Goal: Transaction & Acquisition: Purchase product/service

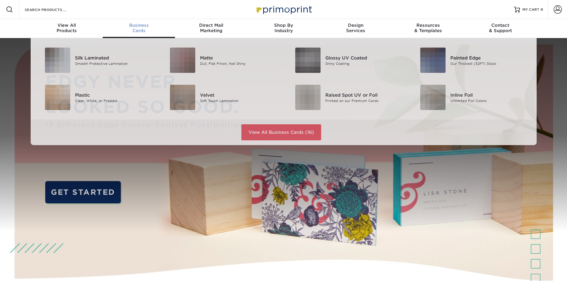
click at [137, 29] on div "Business Cards" at bounding box center [139, 28] width 72 height 11
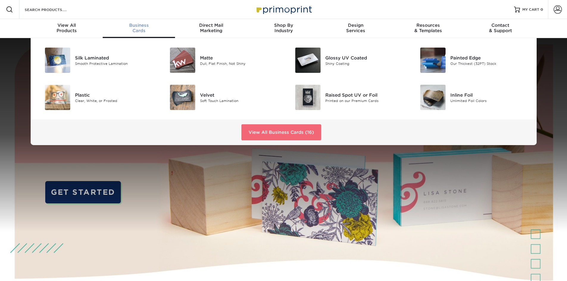
click at [267, 134] on link "View All Business Cards (16)" at bounding box center [281, 132] width 80 height 16
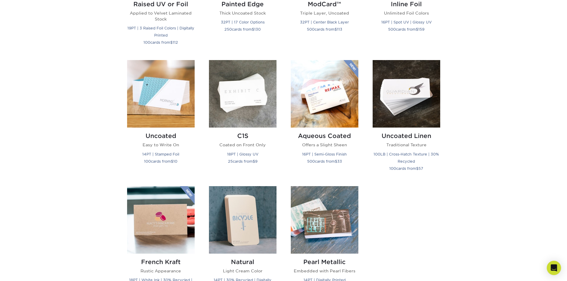
scroll to position [556, 0]
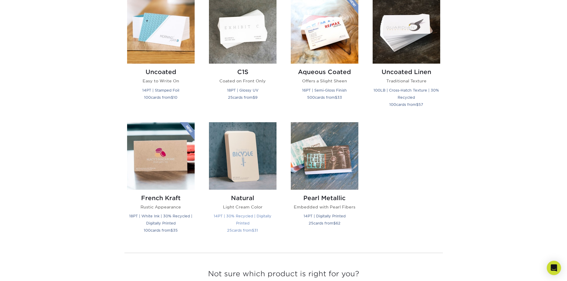
click at [260, 145] on img at bounding box center [243, 156] width 68 height 68
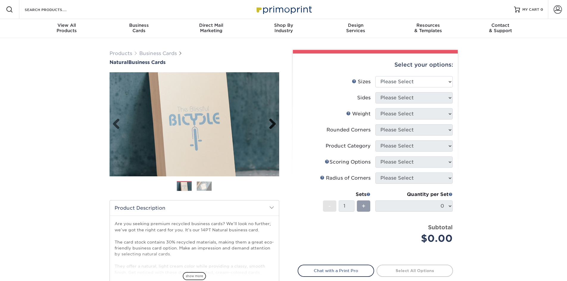
click at [272, 122] on link "Next" at bounding box center [270, 125] width 12 height 12
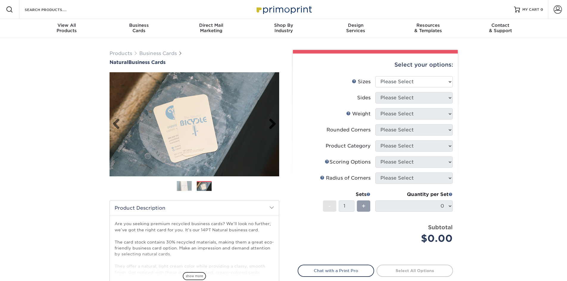
click at [272, 122] on link "Next" at bounding box center [270, 125] width 12 height 12
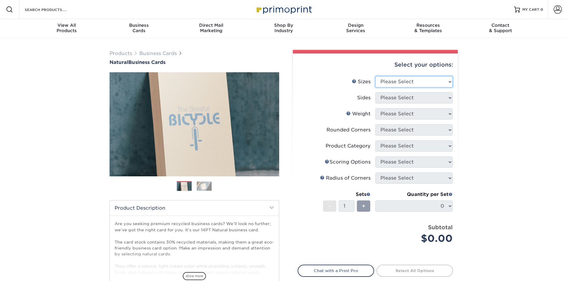
click at [403, 79] on select "Please Select 1.5" x 3.5" - Mini 1.75" x 3.5" - Mini 2" x 2" - Square 2" x 3" -…" at bounding box center [413, 81] width 77 height 11
select select "2.00x3.50"
click at [375, 76] on select "Please Select 1.5" x 3.5" - Mini 1.75" x 3.5" - Mini 2" x 2" - Square 2" x 3" -…" at bounding box center [413, 81] width 77 height 11
click at [414, 100] on select "Please Select Print Both Sides Print Front Only" at bounding box center [413, 97] width 77 height 11
select select "13abbda7-1d64-4f25-8bb2-c179b224825d"
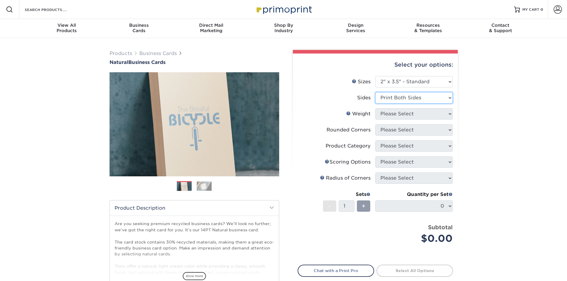
click at [375, 92] on select "Please Select Print Both Sides Print Front Only" at bounding box center [413, 97] width 77 height 11
click at [412, 113] on select "Please Select 14PTNT" at bounding box center [413, 113] width 77 height 11
select select "14PTNT"
click at [375, 108] on select "Please Select 14PTNT" at bounding box center [413, 113] width 77 height 11
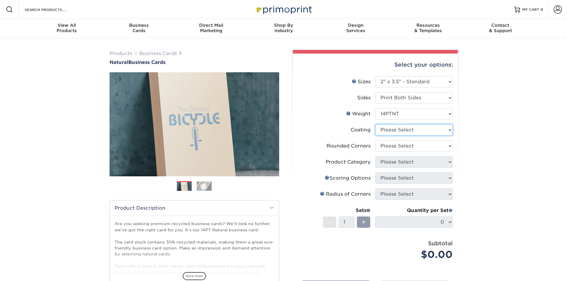
click at [412, 131] on select at bounding box center [413, 129] width 77 height 11
select select "3e7618de-abca-4bda-9f97-8b9129e913d8"
click at [375, 124] on select at bounding box center [413, 129] width 77 height 11
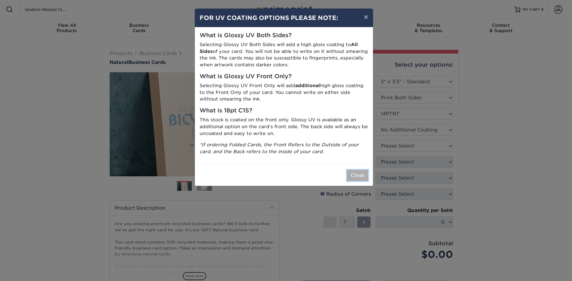
click at [356, 175] on button "Close" at bounding box center [357, 175] width 21 height 11
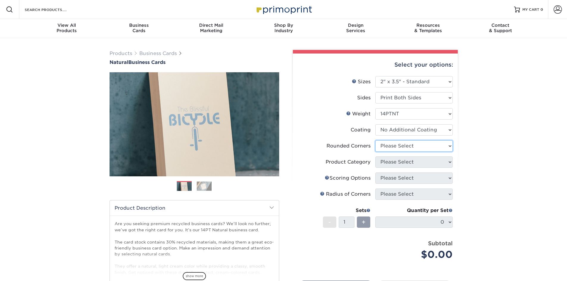
click at [405, 146] on select "Please Select Yes - Round 2 Corners Yes - Round 4 Corners No" at bounding box center [413, 146] width 77 height 11
select select "7672df9e-0e0a-464d-8e1f-920c575e4da3"
click at [375, 141] on select "Please Select Yes - Round 2 Corners Yes - Round 4 Corners No" at bounding box center [413, 146] width 77 height 11
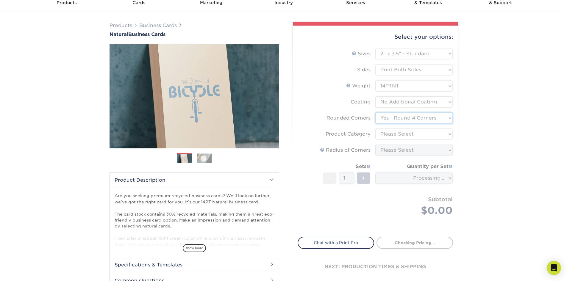
scroll to position [40, 0]
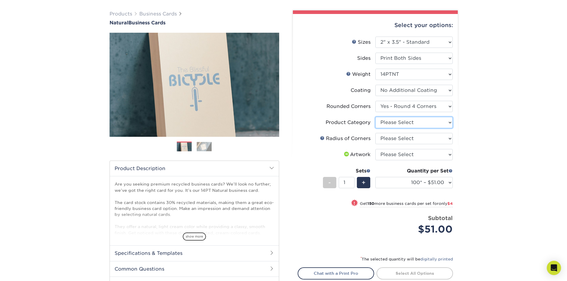
click at [401, 123] on select "Please Select Business Cards" at bounding box center [413, 122] width 77 height 11
select select "3b5148f1-0588-4f88-a218-97bcfdce65c1"
click at [375, 117] on select "Please Select Business Cards" at bounding box center [413, 122] width 77 height 11
click at [407, 139] on select "Please Select Rounded 1/8" Rounded 1/4"" at bounding box center [413, 138] width 77 height 11
select select "589680c7-ee9a-431b-9d12-d7aeb1386a97"
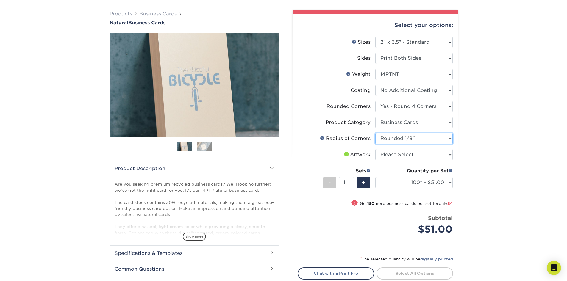
click at [375, 133] on select "Please Select Rounded 1/8" Rounded 1/4"" at bounding box center [413, 138] width 77 height 11
click at [412, 154] on select "Please Select I will upload files I need a design - $100" at bounding box center [413, 154] width 77 height 11
select select "upload"
click at [375, 149] on select "Please Select I will upload files I need a design - $100" at bounding box center [413, 154] width 77 height 11
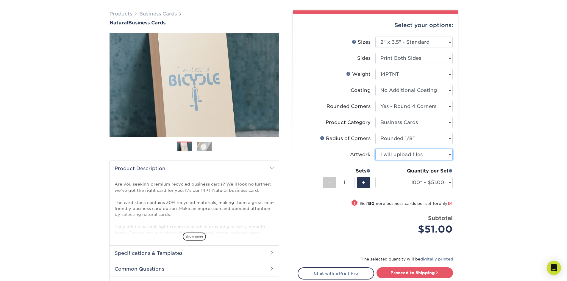
scroll to position [79, 0]
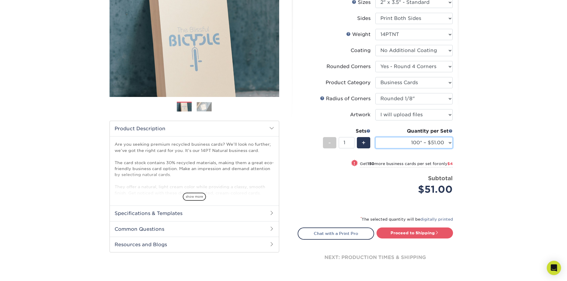
click at [447, 144] on select "100* – $51.00 250* – $55.00 500* – $62.00 1000* – $109.00" at bounding box center [413, 142] width 77 height 11
select select "250* – $55.00"
click at [375, 137] on select "100* – $51.00 250* – $55.00 500* – $62.00 1000* – $109.00" at bounding box center [413, 142] width 77 height 11
click at [193, 196] on span "show more" at bounding box center [194, 197] width 23 height 8
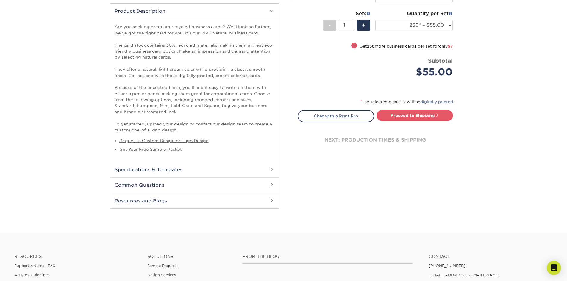
scroll to position [199, 0]
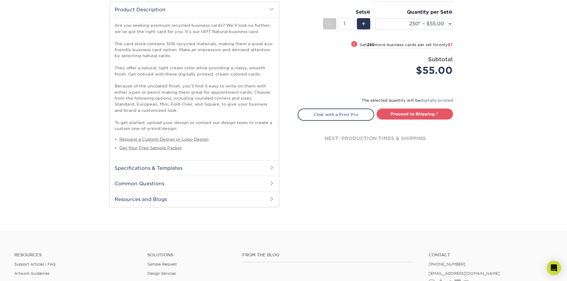
click at [212, 170] on h2 "Specifications & Templates" at bounding box center [194, 167] width 169 height 15
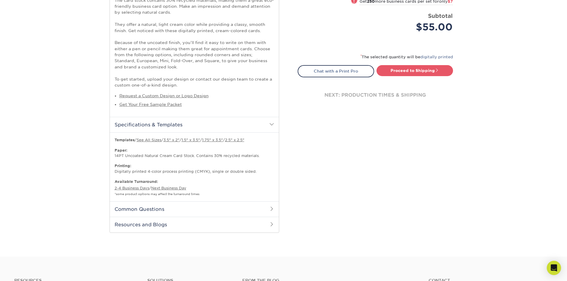
scroll to position [154, 0]
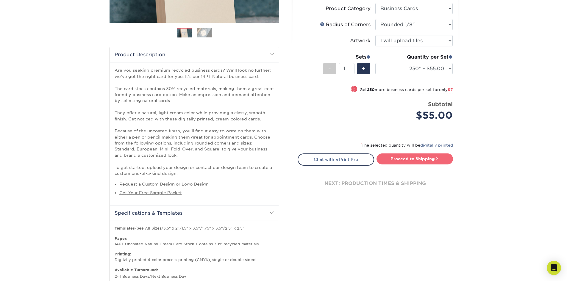
click at [425, 160] on link "Proceed to Shipping" at bounding box center [415, 159] width 77 height 11
type input "Set 1"
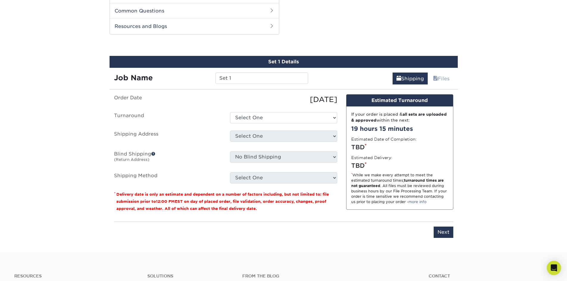
scroll to position [446, 0]
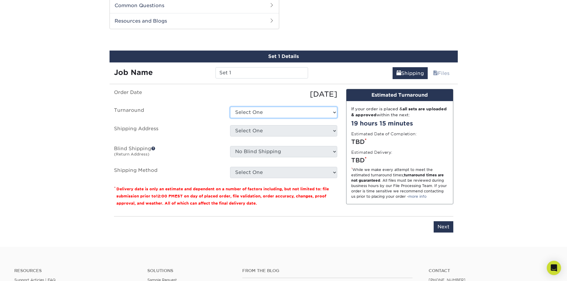
click at [302, 112] on select "Select One 2-4 Business Days 2 Day Next Business Day" at bounding box center [283, 112] width 107 height 11
select select "db19a000-62b9-4c4b-a62e-2a66893471dd"
click at [230, 107] on select "Select One 2-4 Business Days 2 Day Next Business Day" at bounding box center [283, 112] width 107 height 11
click at [297, 132] on select "Select One + Add New Address - Login" at bounding box center [283, 130] width 107 height 11
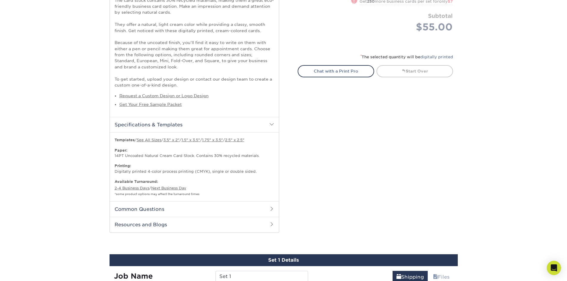
scroll to position [229, 0]
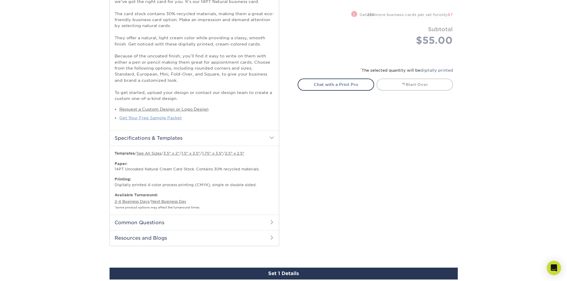
click at [154, 117] on link "Get Your Free Sample Packet" at bounding box center [150, 118] width 63 height 5
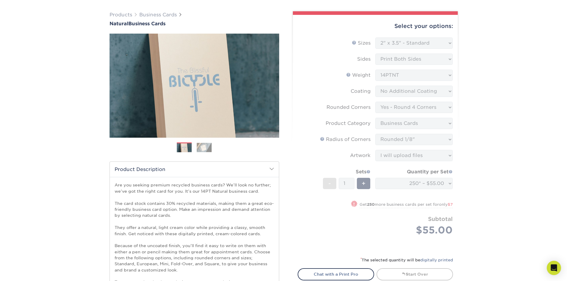
scroll to position [0, 0]
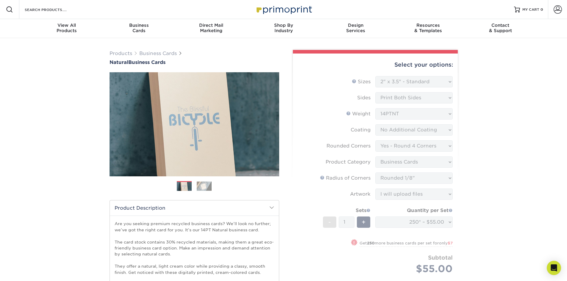
click at [208, 189] on img at bounding box center [204, 186] width 15 height 9
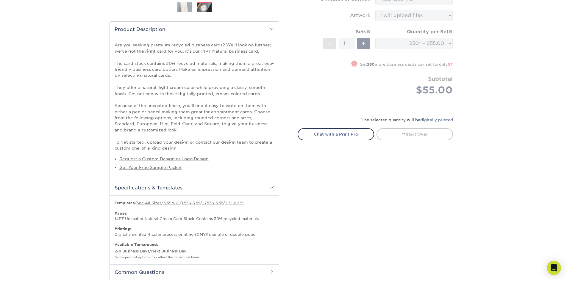
scroll to position [199, 0]
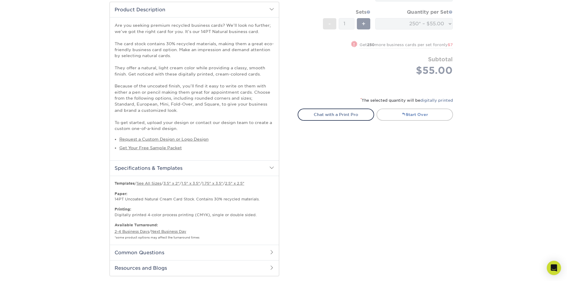
click at [428, 116] on link "Start Over" at bounding box center [415, 115] width 77 height 12
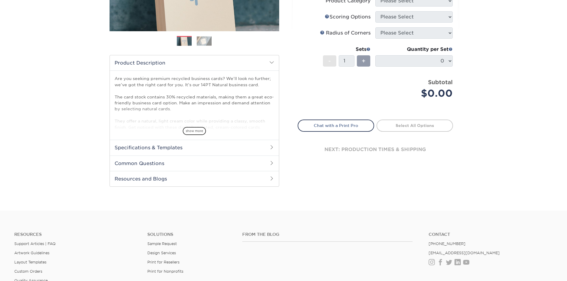
scroll to position [159, 0]
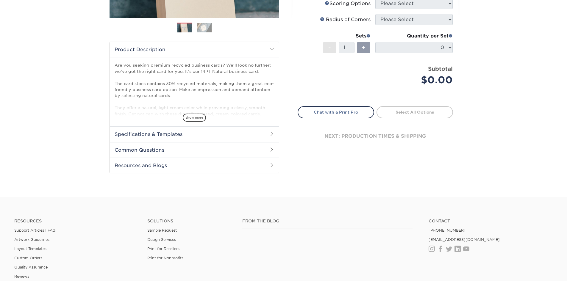
click at [215, 149] on h2 "Common Questions" at bounding box center [194, 149] width 169 height 15
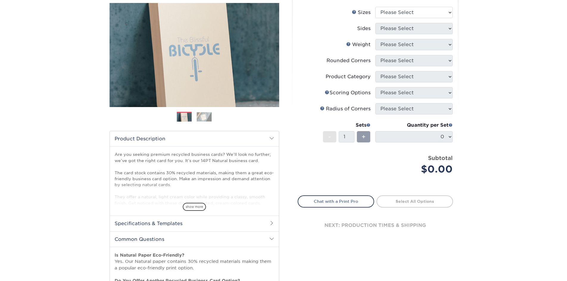
scroll to position [29, 0]
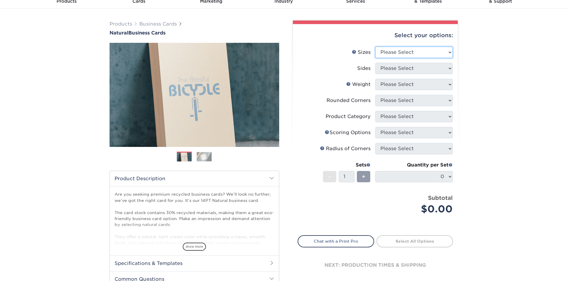
click at [419, 51] on select "Please Select 1.5" x 3.5" - Mini 1.75" x 3.5" - Mini 2" x 2" - Square 2" x 3" -…" at bounding box center [413, 52] width 77 height 11
select select "2.00x3.50"
click at [375, 47] on select "Please Select 1.5" x 3.5" - Mini 1.75" x 3.5" - Mini 2" x 2" - Square 2" x 3" -…" at bounding box center [413, 52] width 77 height 11
click at [406, 70] on select "Please Select Print Both Sides Print Front Only" at bounding box center [413, 68] width 77 height 11
select select "13abbda7-1d64-4f25-8bb2-c179b224825d"
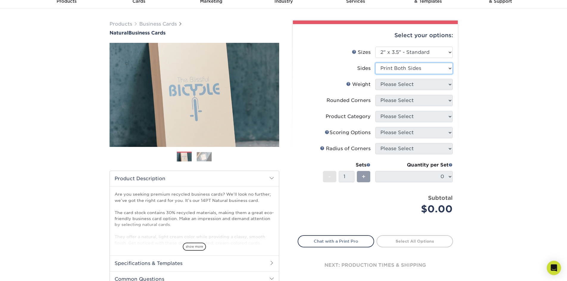
click at [375, 63] on select "Please Select Print Both Sides Print Front Only" at bounding box center [413, 68] width 77 height 11
click at [408, 83] on select "Please Select 14PTNT" at bounding box center [413, 84] width 77 height 11
select select "14PTNT"
click at [375, 79] on select "Please Select 14PTNT" at bounding box center [413, 84] width 77 height 11
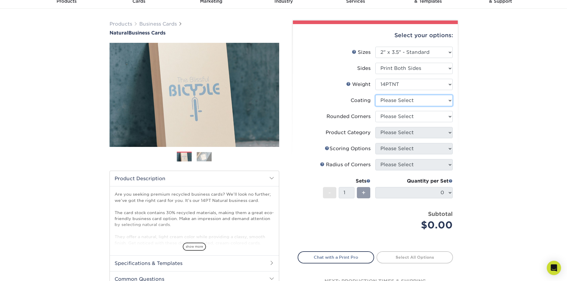
click at [410, 100] on select at bounding box center [413, 100] width 77 height 11
select select "3e7618de-abca-4bda-9f97-8b9129e913d8"
click at [375, 95] on select at bounding box center [413, 100] width 77 height 11
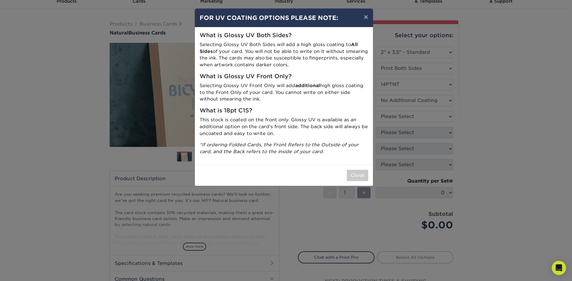
click at [407, 117] on div "× FOR UV COATING OPTIONS PLEASE NOTE: What is Glossy UV Both Sides? Selecting G…" at bounding box center [286, 140] width 572 height 281
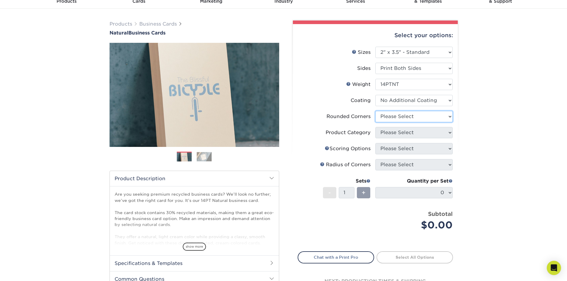
click at [399, 115] on select "Please Select Yes - Round 2 Corners Yes - Round 4 Corners No" at bounding box center [413, 116] width 77 height 11
click at [375, 111] on select "Please Select Yes - Round 2 Corners Yes - Round 4 Corners No" at bounding box center [413, 116] width 77 height 11
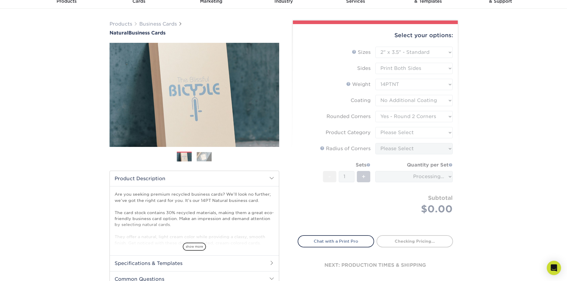
click at [401, 120] on form "Sizes Help Sizes Please Select 1.5" x 3.5" - Mini 1.75" x 3.5" - Mini 2" x 2" -…" at bounding box center [375, 138] width 155 height 182
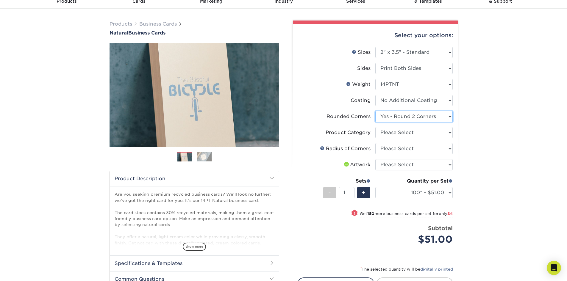
click at [405, 117] on select "Please Select Yes - Round 2 Corners Yes - Round 4 Corners No" at bounding box center [413, 116] width 77 height 11
select select "7672df9e-0e0a-464d-8e1f-920c575e4da3"
click at [375, 111] on select "Please Select Yes - Round 2 Corners Yes - Round 4 Corners No" at bounding box center [413, 116] width 77 height 11
click at [401, 133] on select "Please Select Business Cards" at bounding box center [413, 132] width 77 height 11
select select "3b5148f1-0588-4f88-a218-97bcfdce65c1"
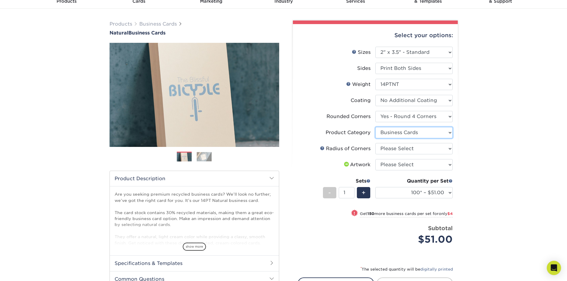
click at [375, 127] on select "Please Select Business Cards" at bounding box center [413, 132] width 77 height 11
click at [398, 152] on select "Please Select Rounded 1/8" Rounded 1/4"" at bounding box center [413, 148] width 77 height 11
select select "589680c7-ee9a-431b-9d12-d7aeb1386a97"
click at [375, 143] on select "Please Select Rounded 1/8" Rounded 1/4"" at bounding box center [413, 148] width 77 height 11
click at [392, 166] on select "Please Select I will upload files I need a design - $100" at bounding box center [413, 164] width 77 height 11
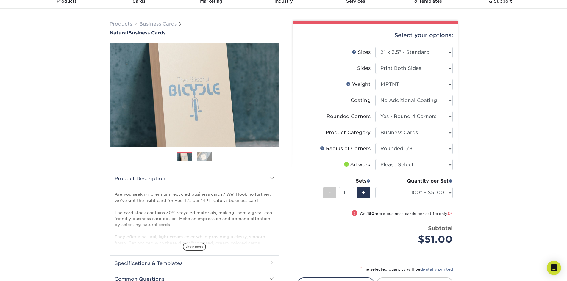
click at [343, 163] on span at bounding box center [346, 164] width 7 height 5
click at [344, 162] on span at bounding box center [346, 164] width 7 height 5
click at [392, 162] on select "Please Select I will upload files I need a design - $100" at bounding box center [413, 164] width 77 height 11
click at [375, 159] on select "Please Select I will upload files I need a design - $100" at bounding box center [413, 164] width 77 height 11
click at [392, 165] on select "Please Select I will upload files I need a design - $100" at bounding box center [413, 164] width 77 height 11
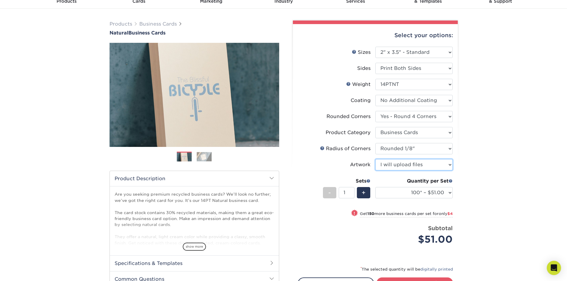
select select "design"
click at [375, 159] on select "Please Select I will upload files I need a design - $100" at bounding box center [413, 164] width 77 height 11
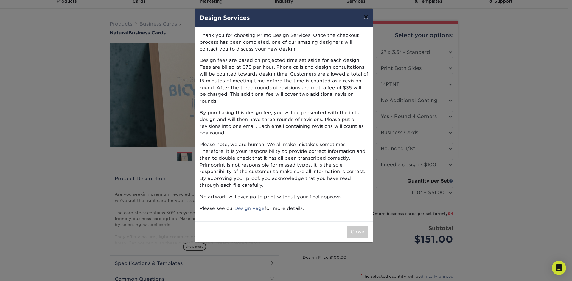
click at [365, 15] on button "×" at bounding box center [366, 17] width 14 height 17
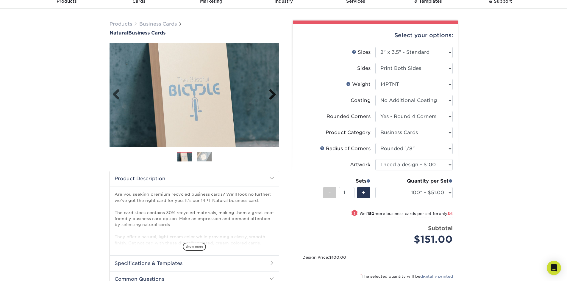
click at [269, 94] on link "Next" at bounding box center [270, 95] width 12 height 12
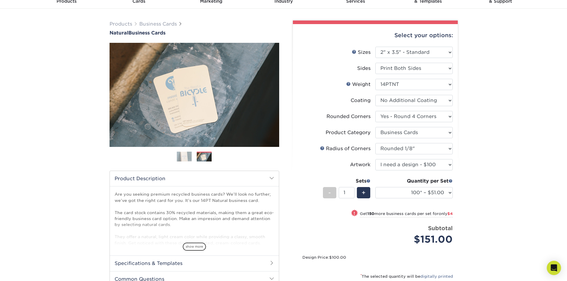
scroll to position [0, 0]
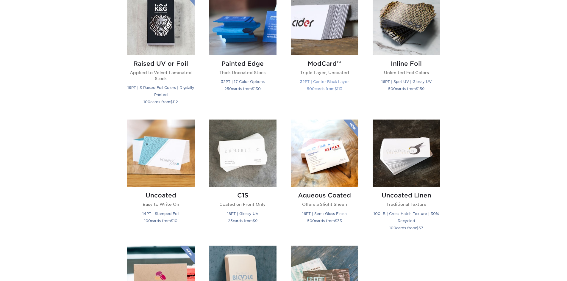
scroll to position [516, 0]
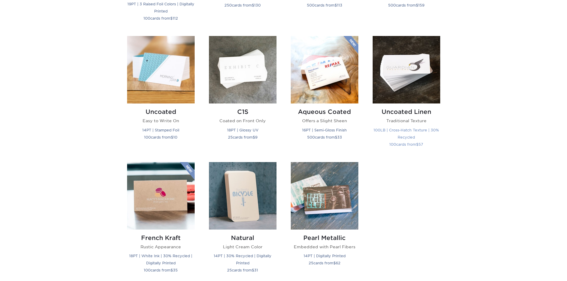
click at [412, 90] on img at bounding box center [407, 70] width 68 height 68
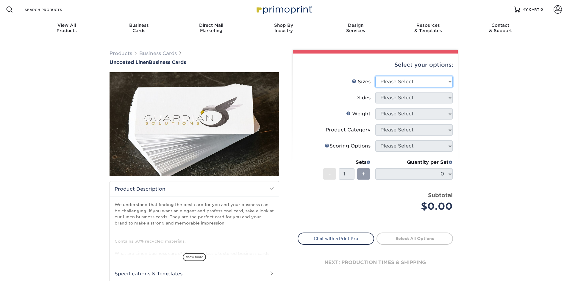
click at [397, 85] on select "Please Select 2" x 3.5" - Standard 2" x 7" - Foldover Card 2.125" x 3.375" - Eu…" at bounding box center [413, 81] width 77 height 11
select select "2.00x3.50"
click at [375, 76] on select "Please Select 2" x 3.5" - Standard 2" x 7" - Foldover Card 2.125" x 3.375" - Eu…" at bounding box center [413, 81] width 77 height 11
click at [409, 100] on select "Please Select Print Both Sides Print Front Only" at bounding box center [413, 97] width 77 height 11
select select "13abbda7-1d64-4f25-8bb2-c179b224825d"
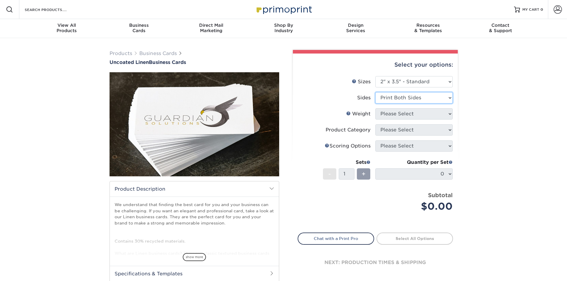
click at [375, 92] on select "Please Select Print Both Sides Print Front Only" at bounding box center [413, 97] width 77 height 11
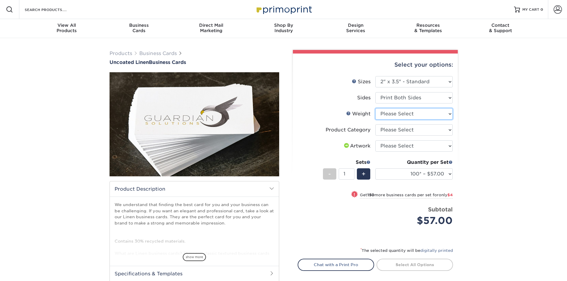
click at [413, 117] on select "Please Select 100LB" at bounding box center [413, 113] width 77 height 11
select select "100LB"
click at [375, 108] on select "Please Select 100LB" at bounding box center [413, 113] width 77 height 11
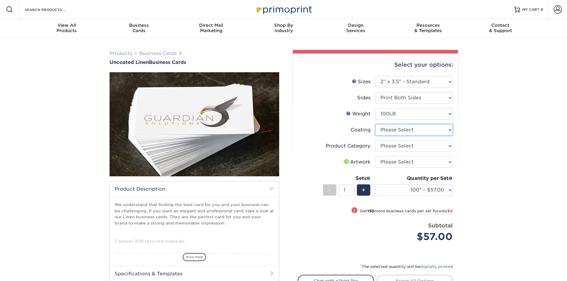
click at [411, 130] on select at bounding box center [413, 129] width 77 height 11
select select "3e7618de-abca-4bda-9f97-8b9129e913d8"
click at [375, 124] on select at bounding box center [413, 129] width 77 height 11
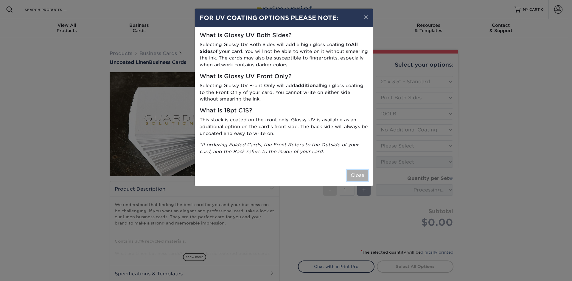
click at [356, 177] on button "Close" at bounding box center [357, 175] width 21 height 11
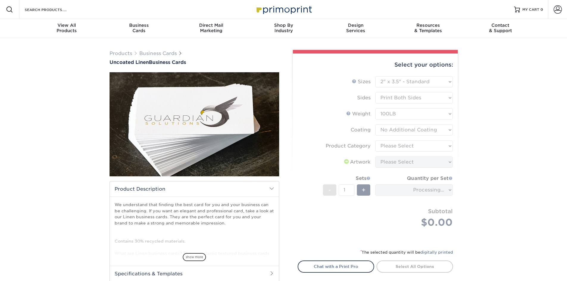
click at [413, 149] on form "Sizes Help Sizes Please Select 2" x 3.5" - Standard 2" x 7" - Foldover Card 2.1…" at bounding box center [375, 159] width 155 height 166
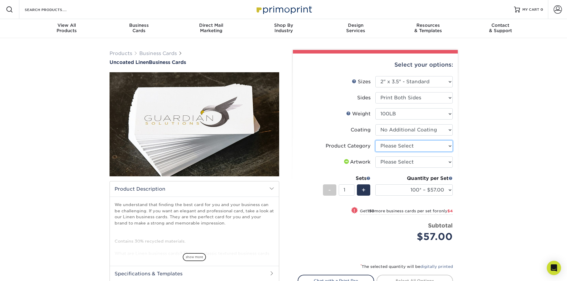
click at [413, 146] on select "Please Select Business Cards" at bounding box center [413, 146] width 77 height 11
select select "3b5148f1-0588-4f88-a218-97bcfdce65c1"
click at [375, 141] on select "Please Select Business Cards" at bounding box center [413, 146] width 77 height 11
click at [409, 162] on select "Please Select I will upload files I need a design - $100" at bounding box center [413, 162] width 77 height 11
select select "upload"
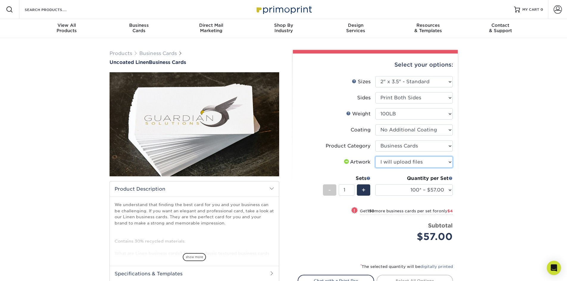
click at [375, 157] on select "Please Select I will upload files I need a design - $100" at bounding box center [413, 162] width 77 height 11
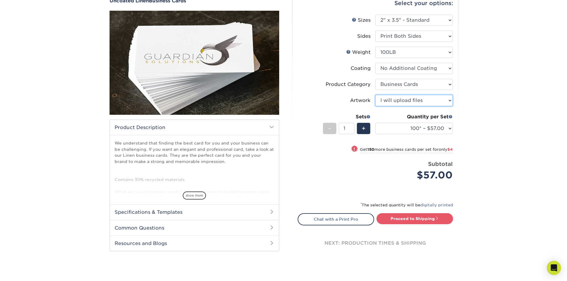
scroll to position [79, 0]
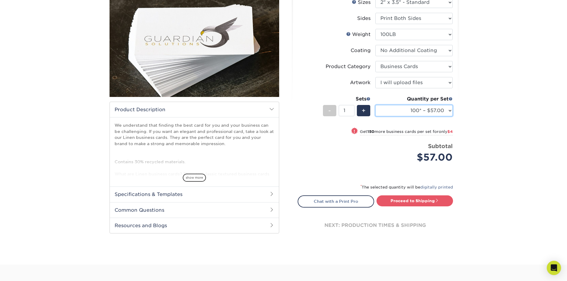
click at [416, 114] on select "100* – $57.00 250* – $61.00 500* – $69.00 1000 – $72.00 2500 – $114.00 5000 – $…" at bounding box center [413, 110] width 77 height 11
select select "250* – $61.00"
click at [375, 105] on select "100* – $57.00 250* – $61.00 500* – $69.00 1000 – $72.00 2500 – $114.00 5000 – $…" at bounding box center [413, 110] width 77 height 11
click at [431, 187] on link "digitally printed" at bounding box center [436, 187] width 33 height 4
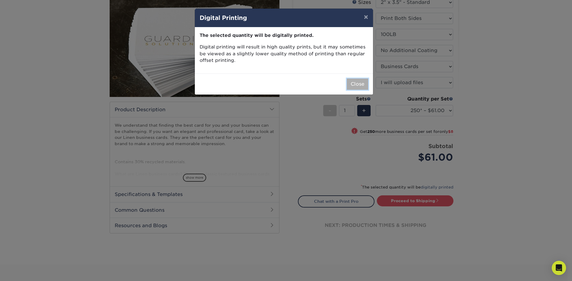
click at [361, 79] on button "Close" at bounding box center [357, 84] width 21 height 11
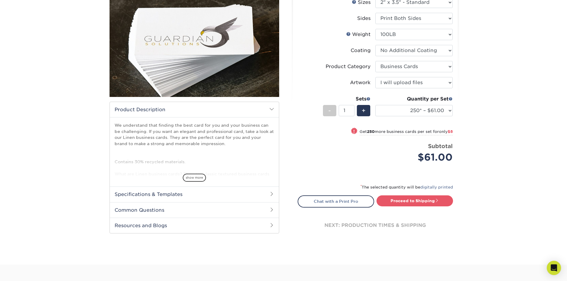
click at [268, 199] on h2 "Specifications & Templates" at bounding box center [194, 194] width 169 height 15
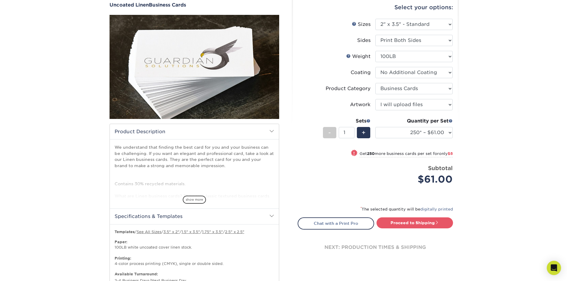
scroll to position [0, 0]
